Goal: Transaction & Acquisition: Purchase product/service

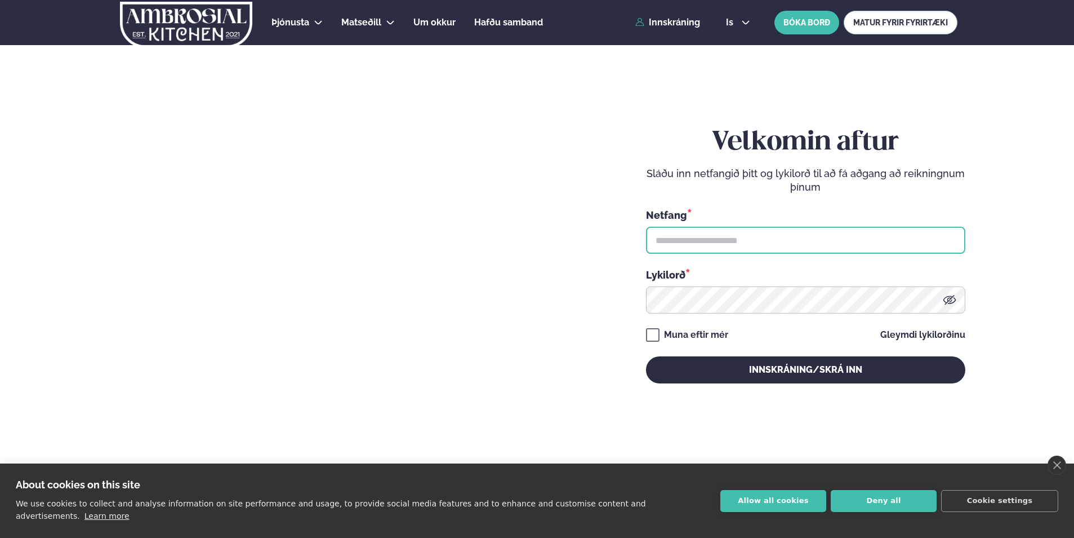
click at [712, 238] on input "text" at bounding box center [805, 240] width 319 height 27
type input "**********"
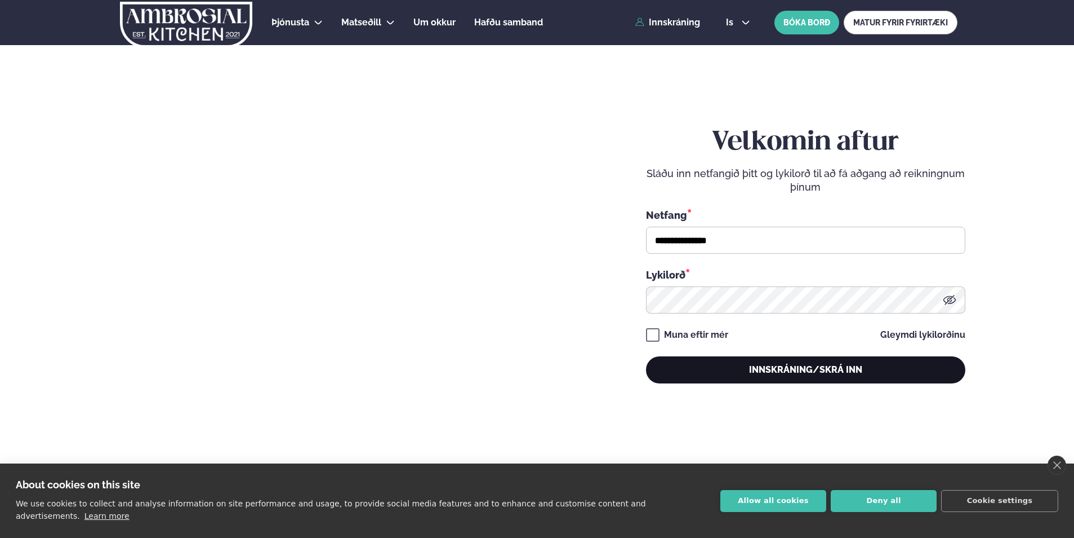
click at [761, 375] on button "Innskráning/Skrá inn" at bounding box center [805, 369] width 319 height 27
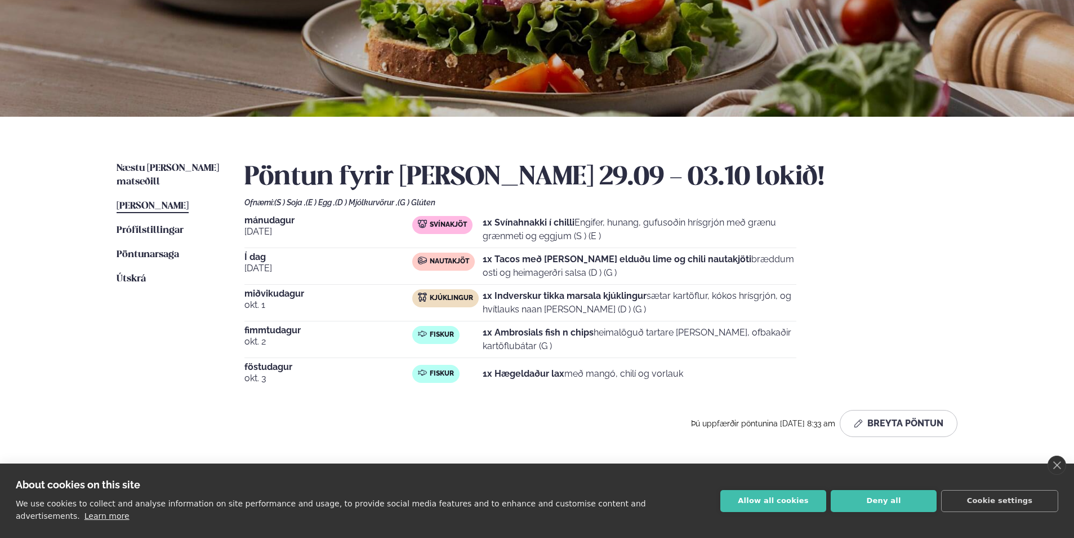
scroll to position [113, 0]
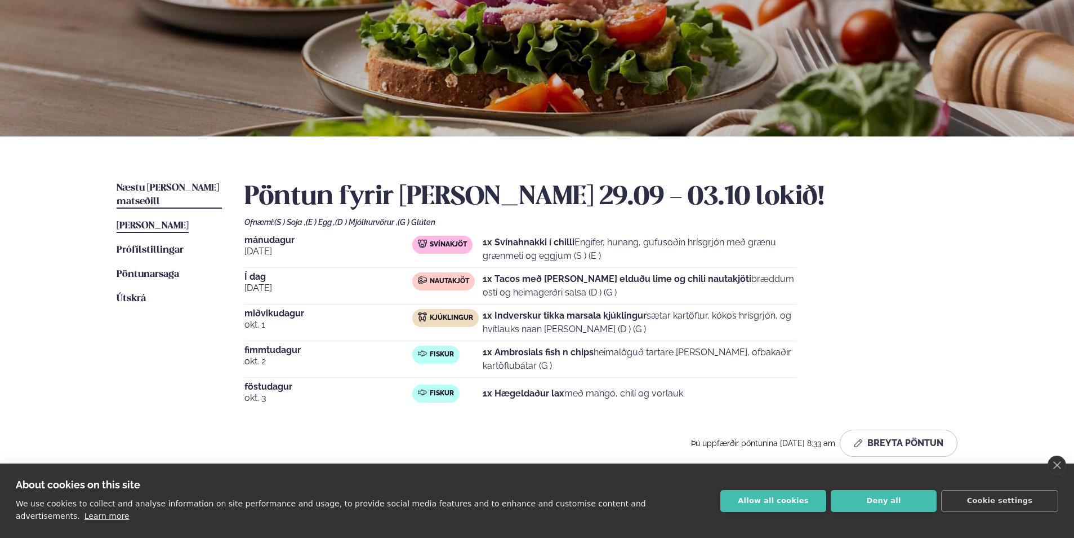
click at [157, 184] on span "Næstu [PERSON_NAME] matseðill" at bounding box center [168, 194] width 103 height 23
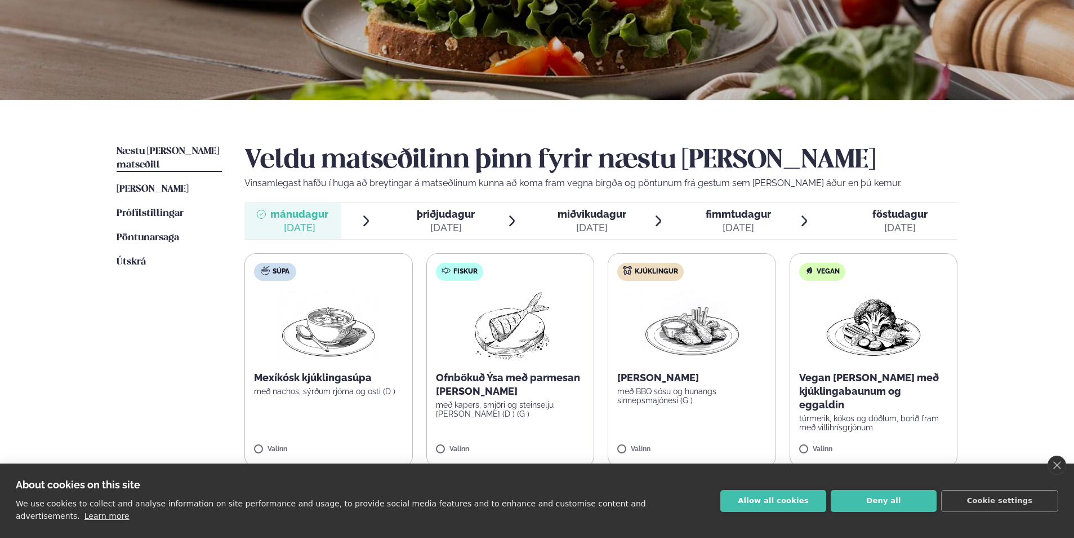
scroll to position [225, 0]
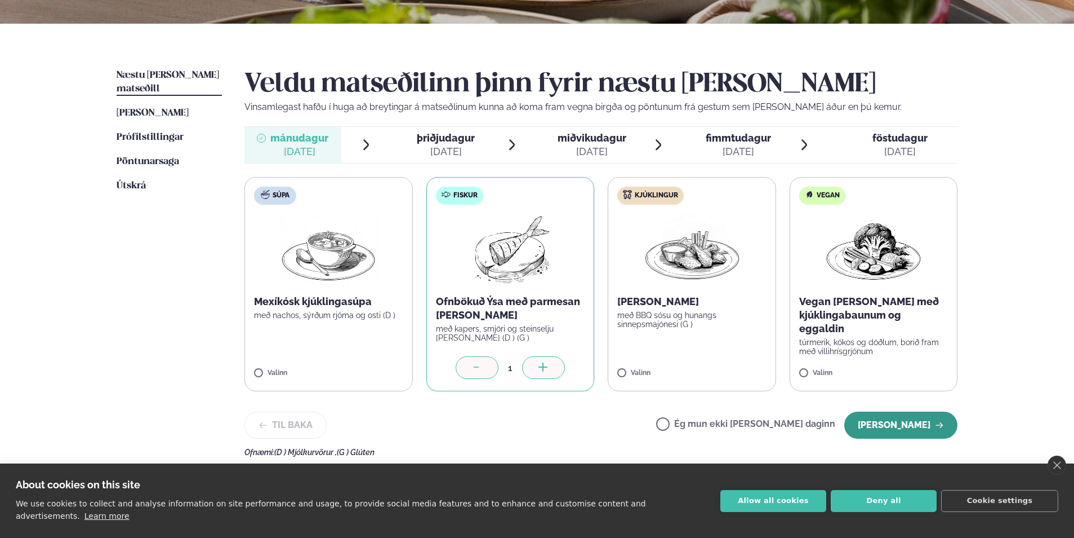
click at [909, 421] on button "[PERSON_NAME]" at bounding box center [901, 424] width 113 height 27
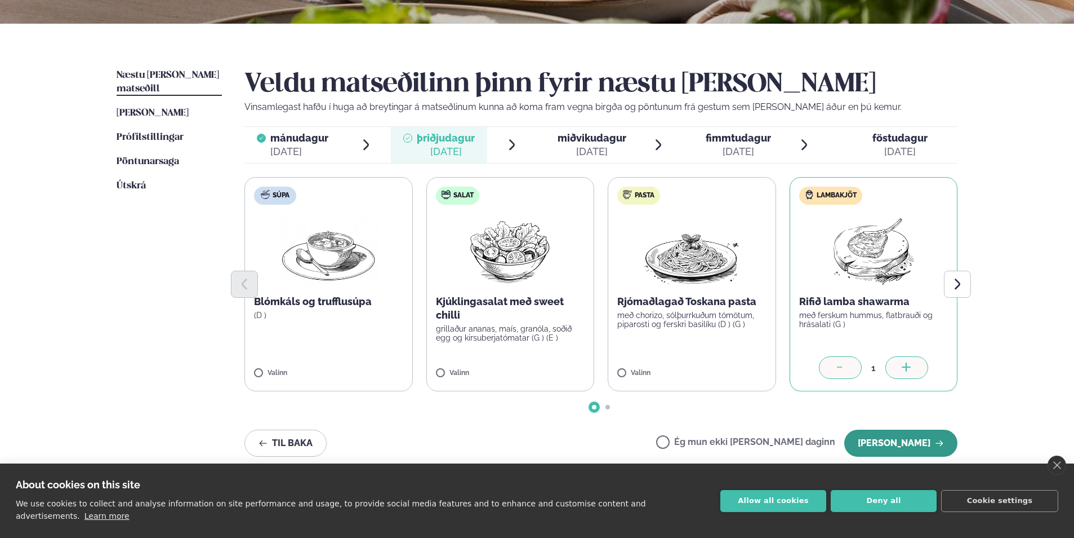
drag, startPoint x: 903, startPoint y: 437, endPoint x: 907, endPoint y: 429, distance: 8.8
click at [903, 434] on button "[PERSON_NAME]" at bounding box center [901, 442] width 113 height 27
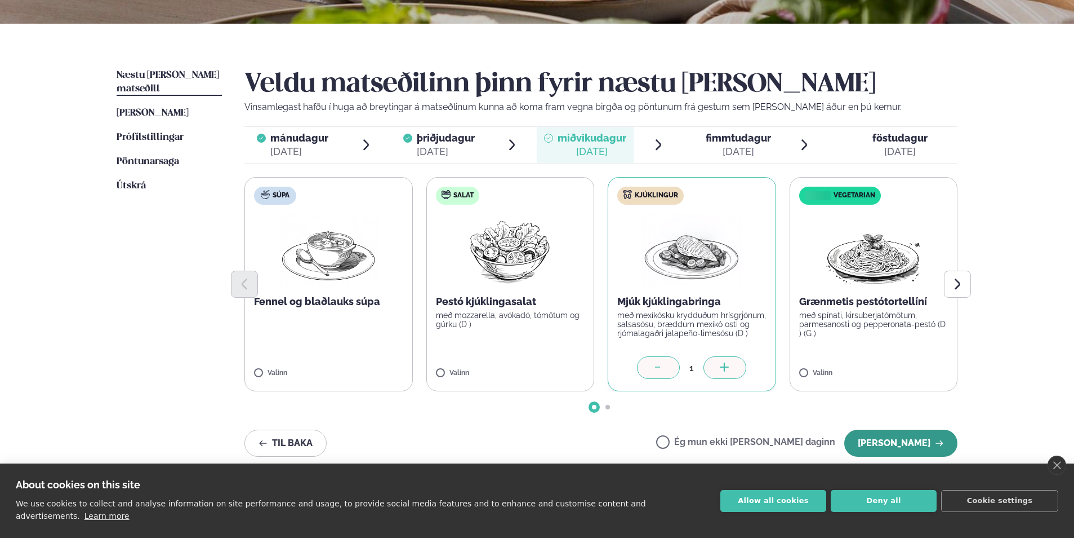
click at [930, 442] on button "[PERSON_NAME]" at bounding box center [901, 442] width 113 height 27
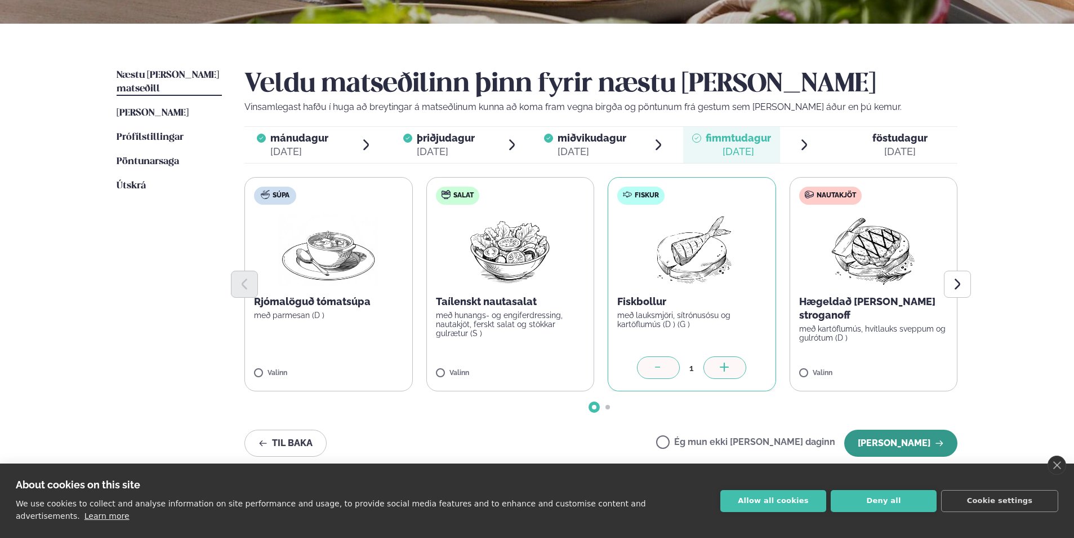
click at [934, 443] on button "[PERSON_NAME]" at bounding box center [901, 442] width 113 height 27
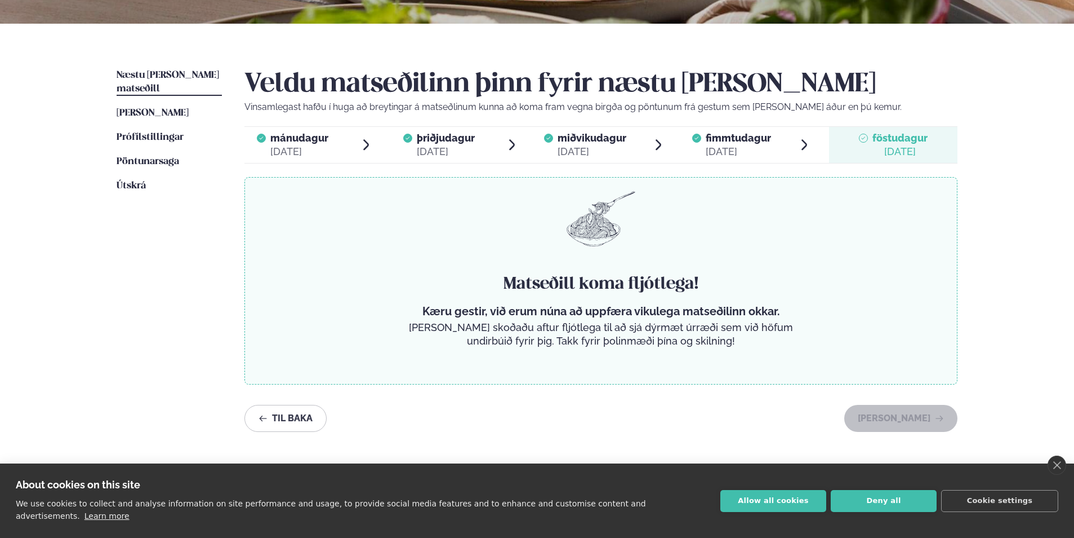
click at [293, 139] on span "mánudagur" at bounding box center [299, 138] width 58 height 12
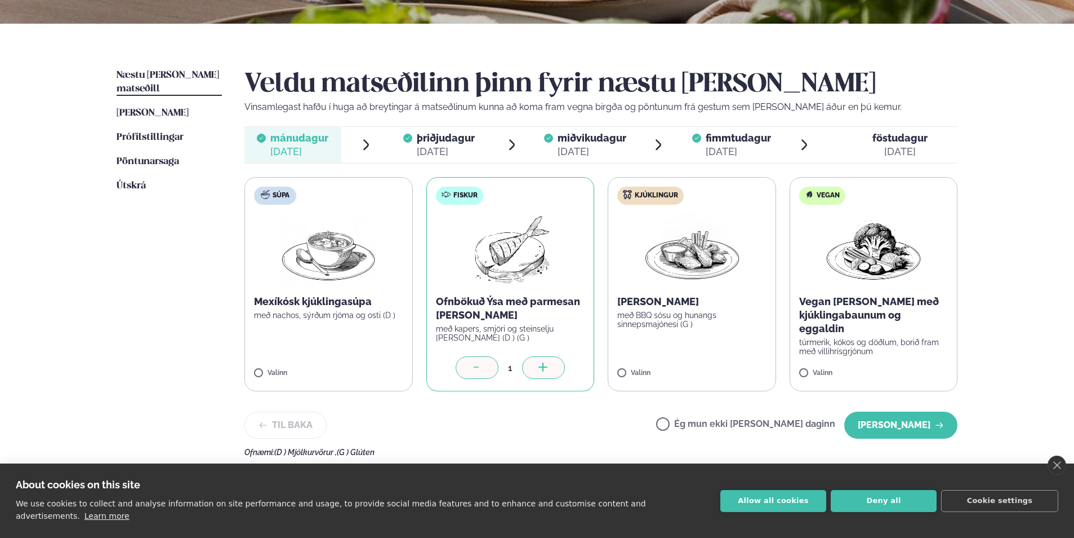
click at [438, 138] on span "þriðjudagur" at bounding box center [446, 138] width 58 height 12
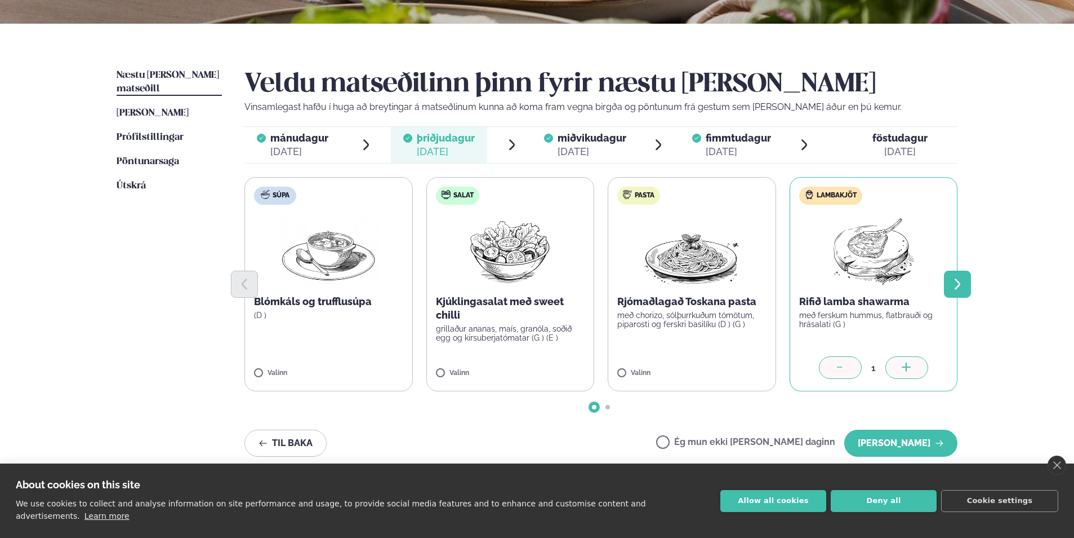
click at [956, 282] on icon "Next slide" at bounding box center [958, 284] width 14 height 14
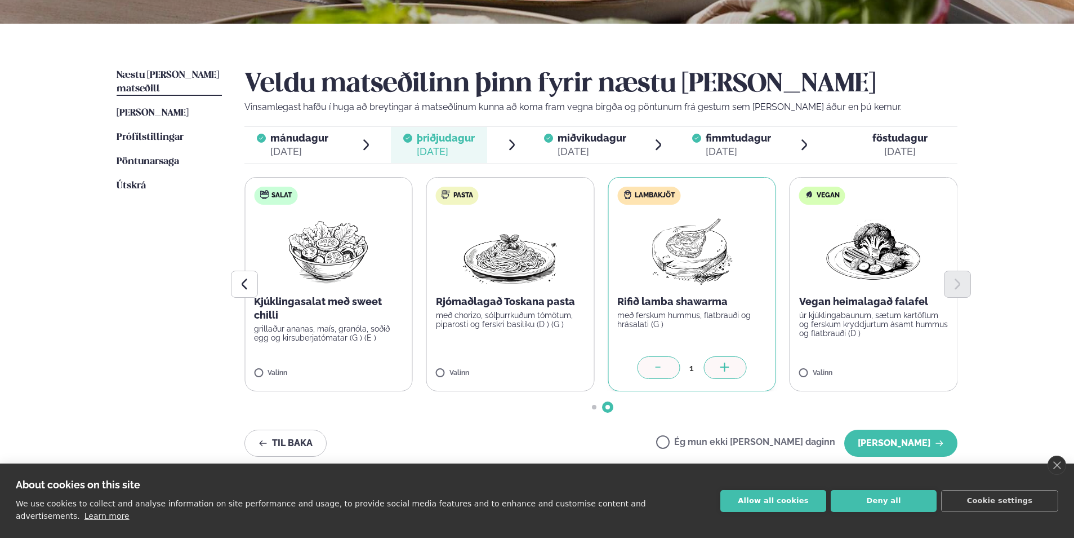
click at [577, 142] on span "miðvikudagur" at bounding box center [592, 138] width 69 height 12
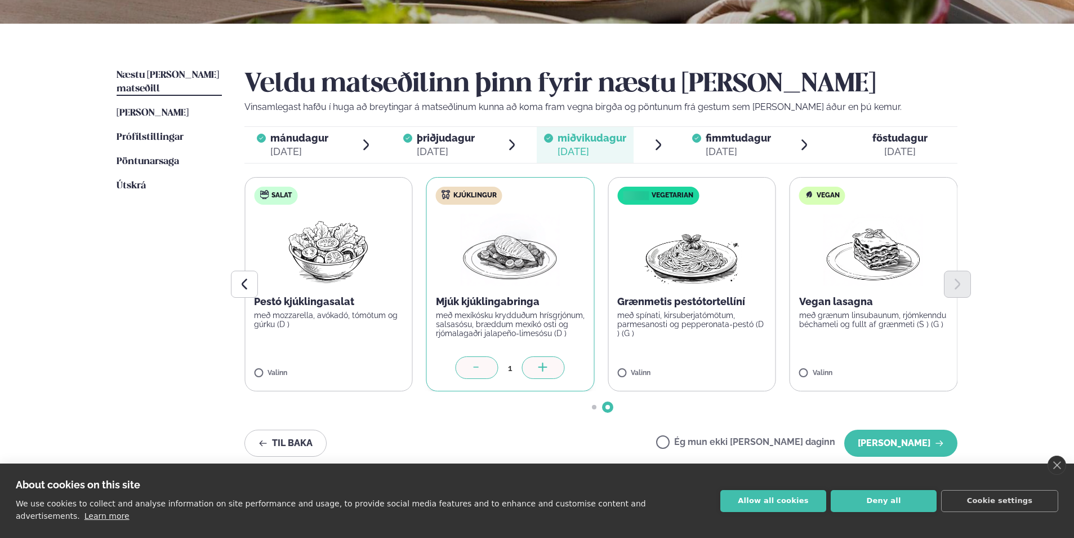
click at [730, 141] on span "fimmtudagur" at bounding box center [738, 138] width 65 height 12
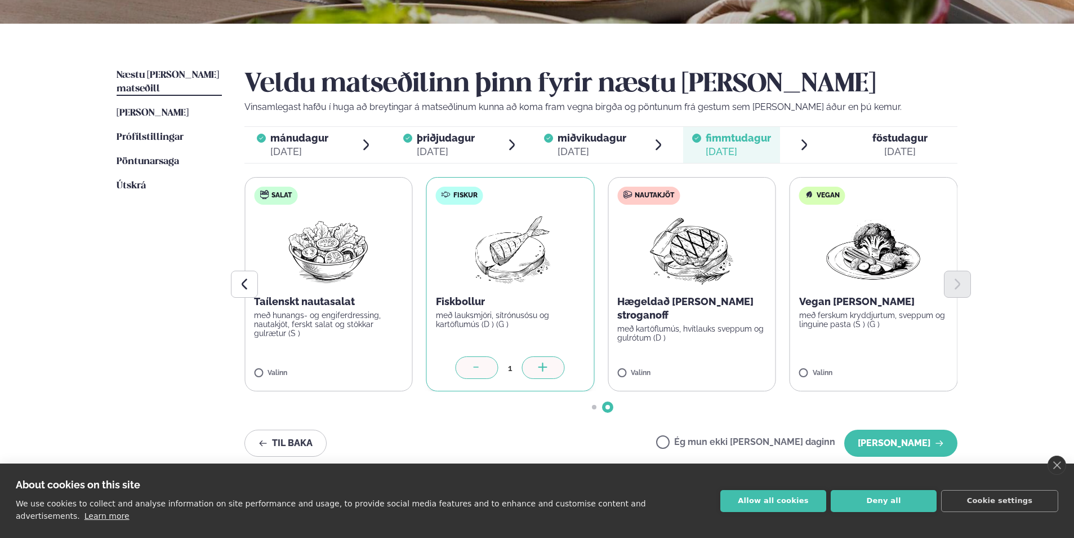
click at [881, 143] on span "föstudagur" at bounding box center [900, 138] width 55 height 12
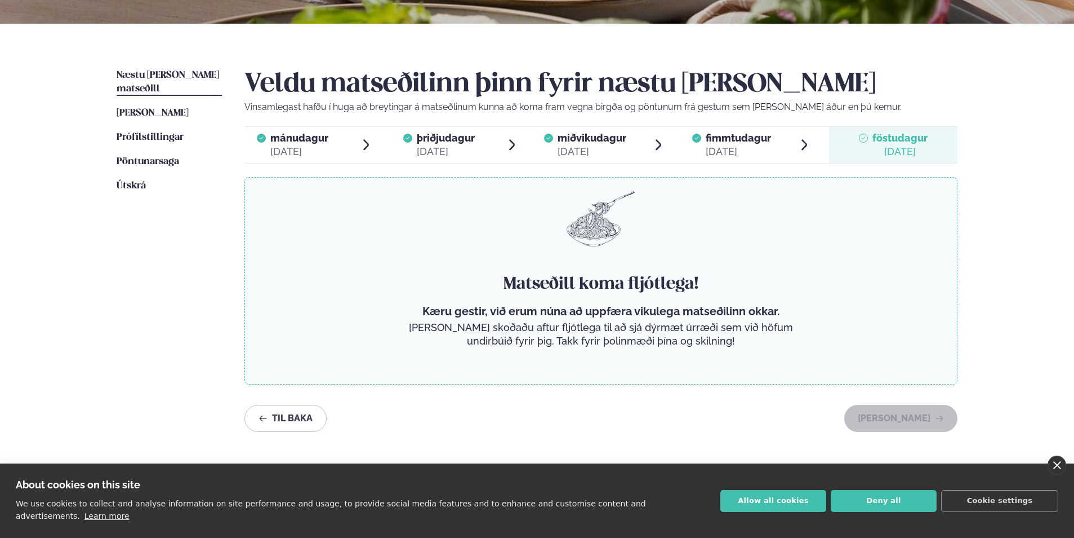
click at [1059, 474] on link "close" at bounding box center [1057, 464] width 19 height 19
